Goal: Information Seeking & Learning: Learn about a topic

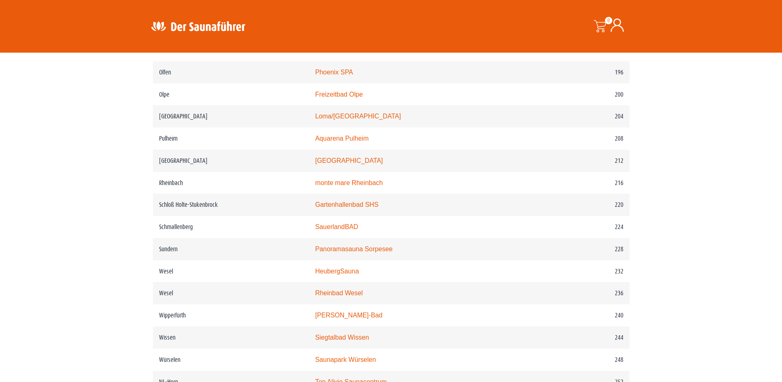
scroll to position [1356, 0]
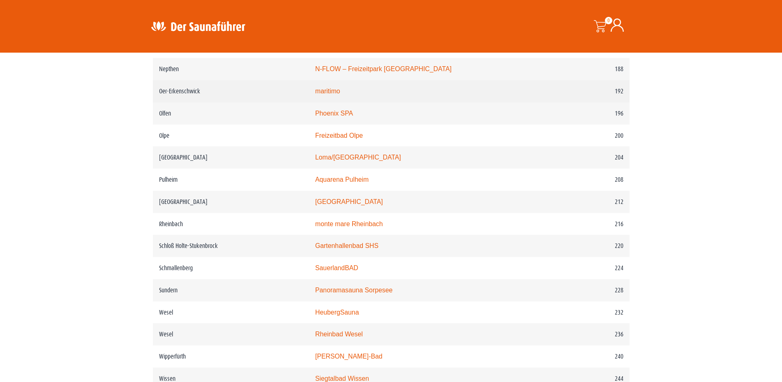
click at [340, 95] on link "maritimo" at bounding box center [327, 91] width 25 height 7
